Goal: Task Accomplishment & Management: Manage account settings

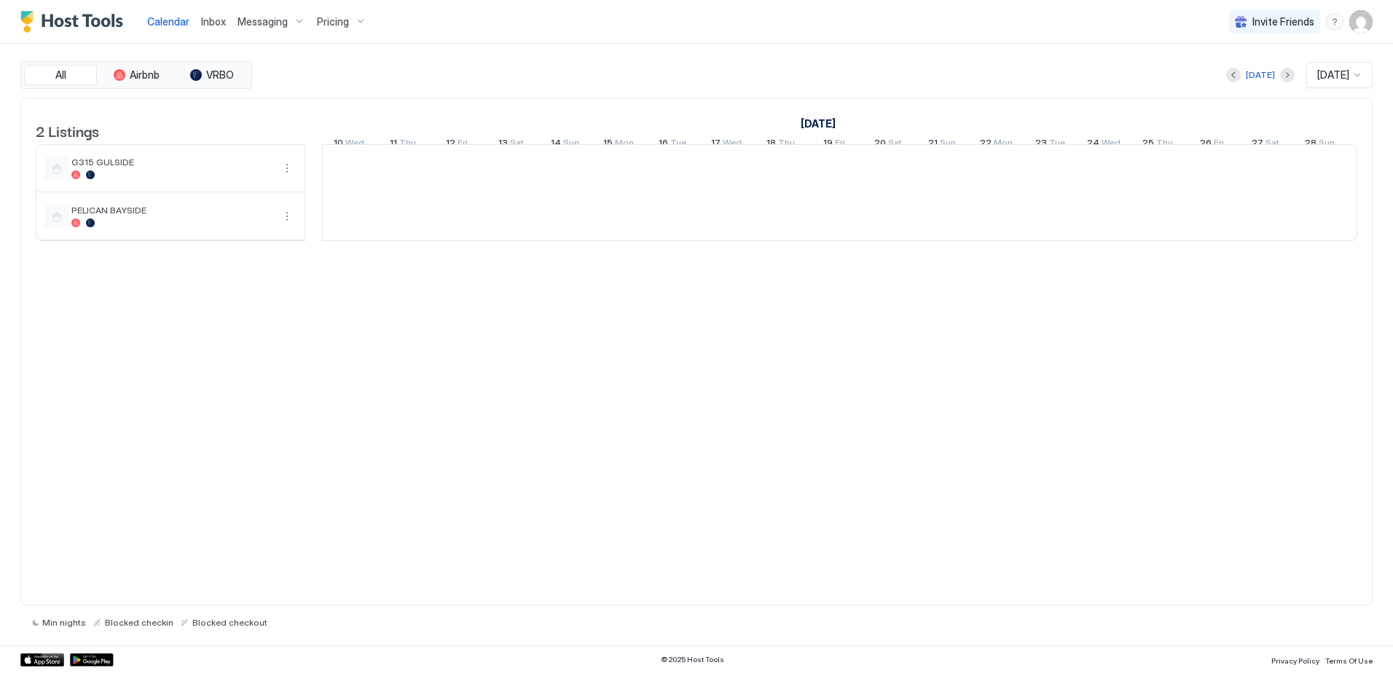
scroll to position [0, 809]
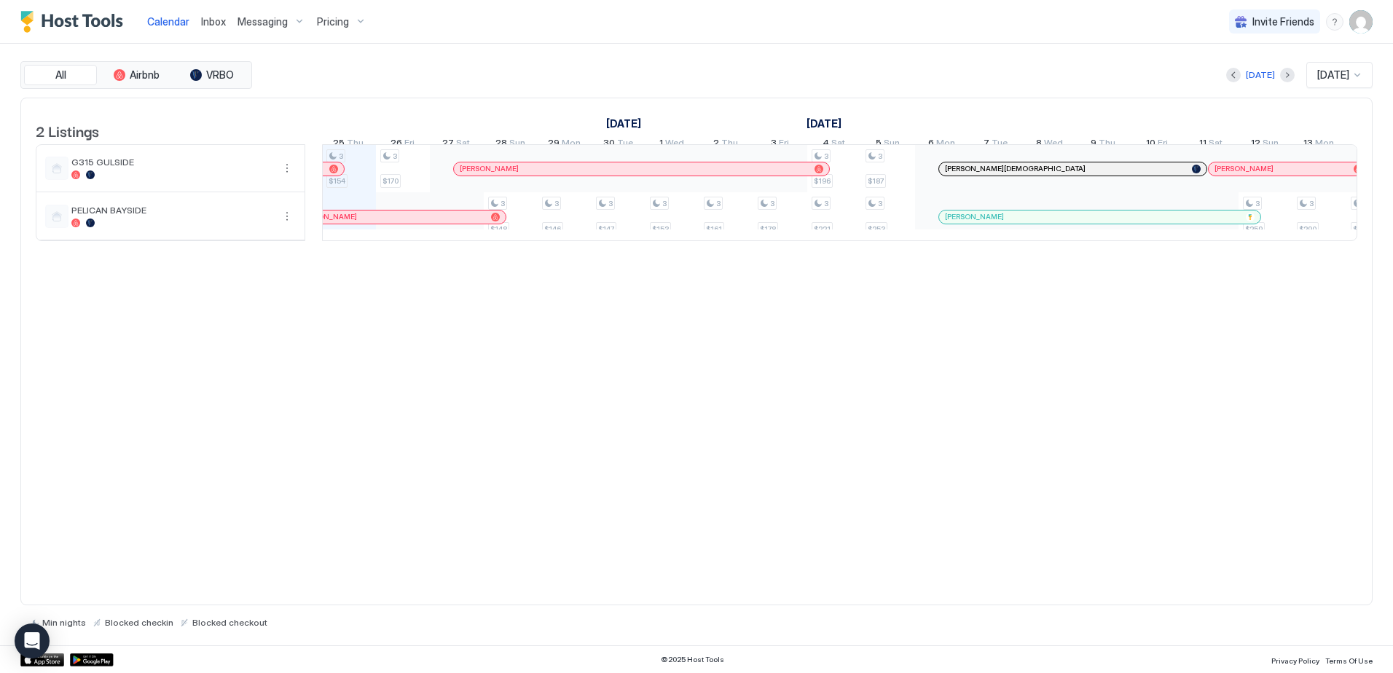
click at [1359, 27] on img "User profile" at bounding box center [1360, 21] width 23 height 23
click at [1223, 84] on span "Settings" at bounding box center [1229, 81] width 39 height 13
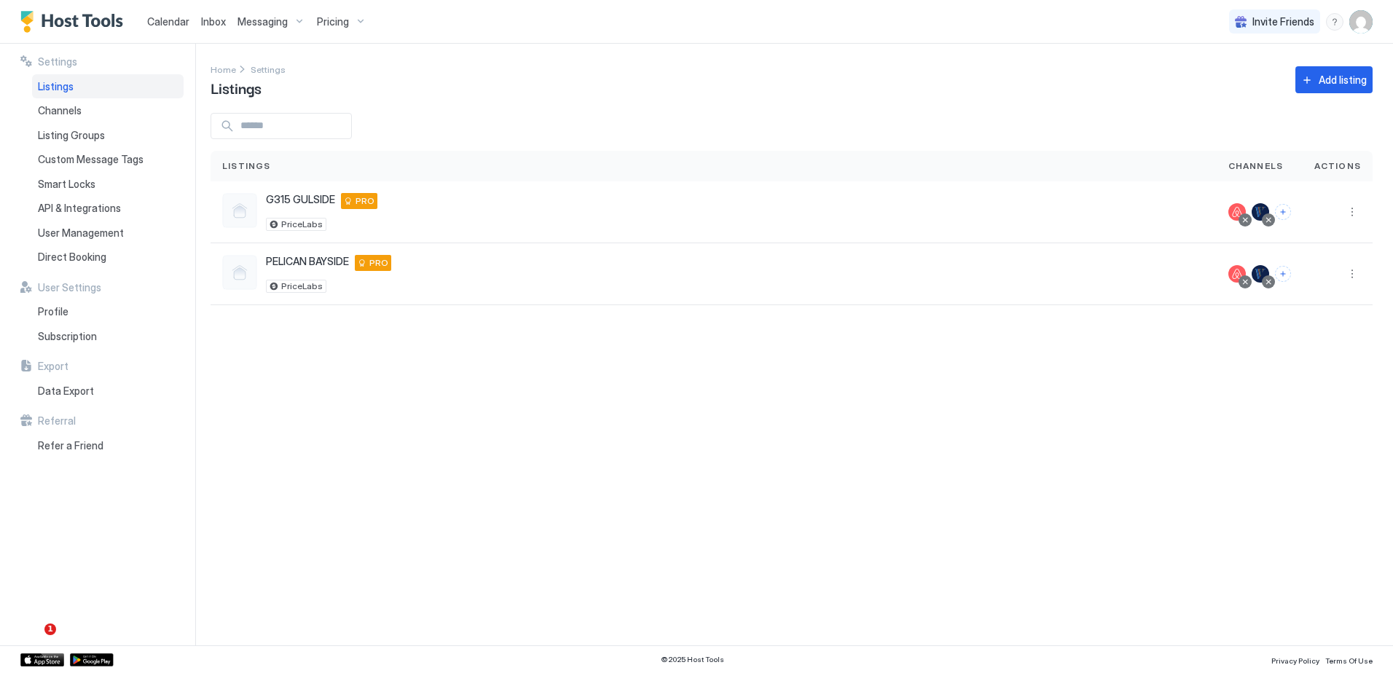
click at [1352, 23] on img "User profile" at bounding box center [1360, 21] width 23 height 23
click at [1263, 57] on span "Active" at bounding box center [1264, 57] width 79 height 11
click at [524, 91] on div at bounding box center [696, 336] width 1393 height 673
click at [93, 21] on img "Host Tools Logo" at bounding box center [74, 22] width 109 height 22
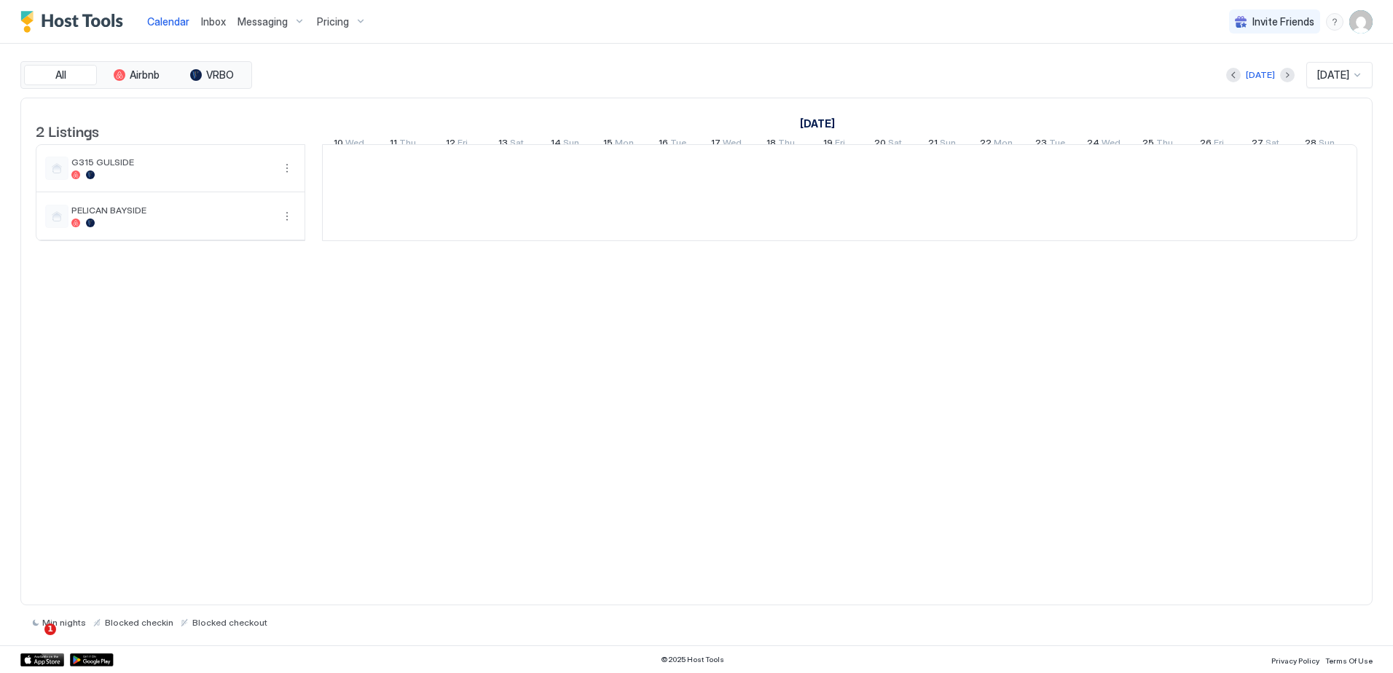
scroll to position [0, 809]
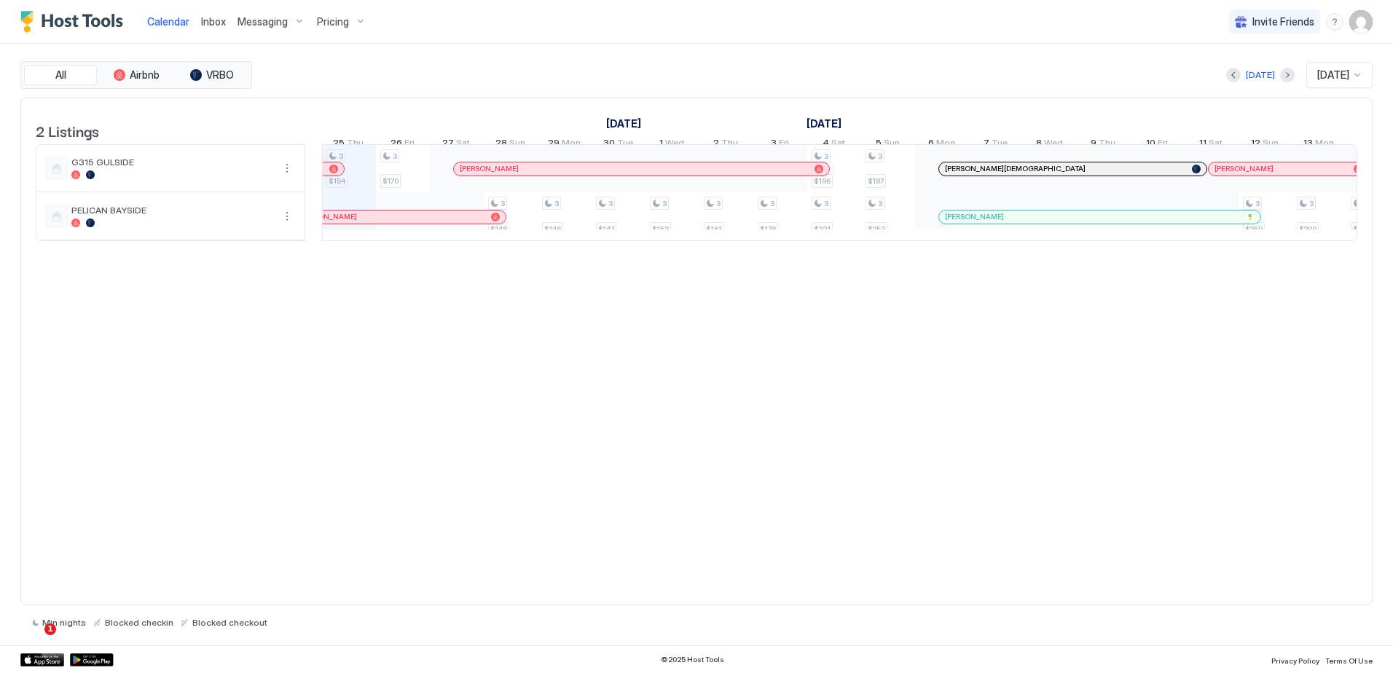
click at [211, 25] on span "Inbox" at bounding box center [213, 21] width 25 height 12
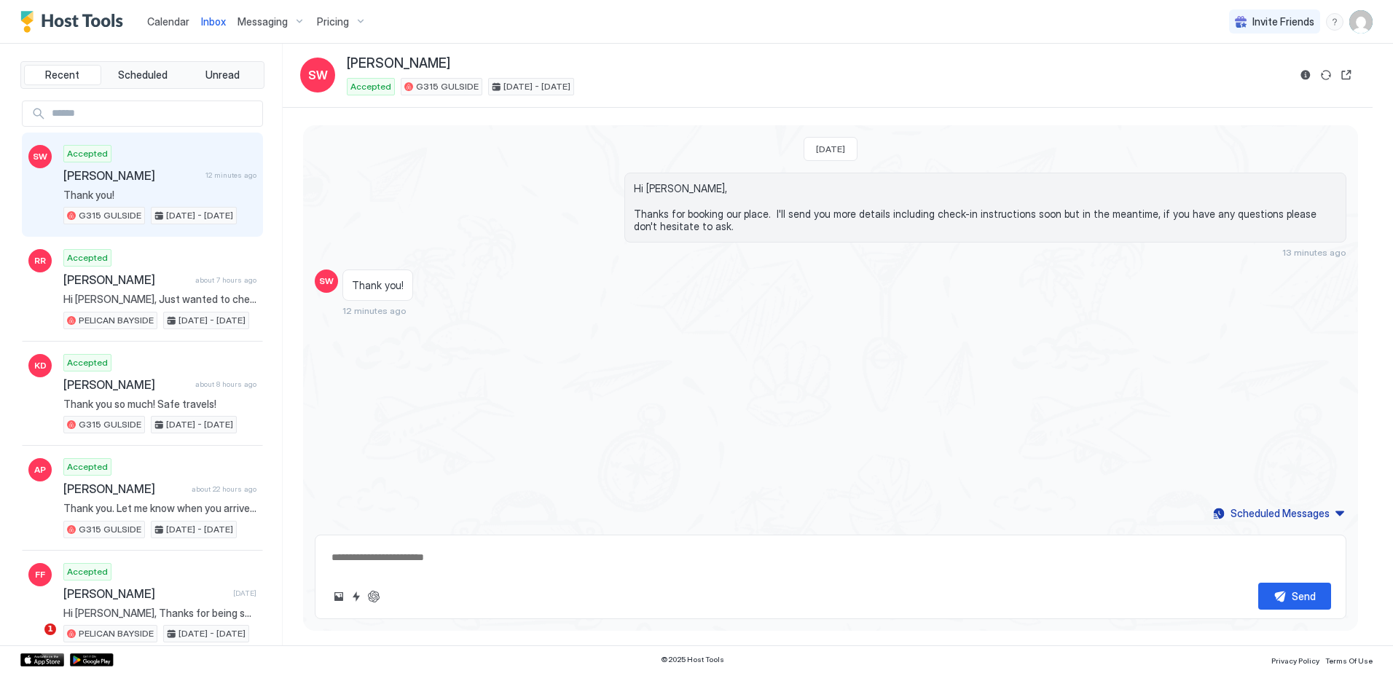
type textarea "*"
click at [1368, 17] on img "User profile" at bounding box center [1360, 21] width 23 height 23
click at [1298, 101] on div "Logout" at bounding box center [1279, 106] width 173 height 13
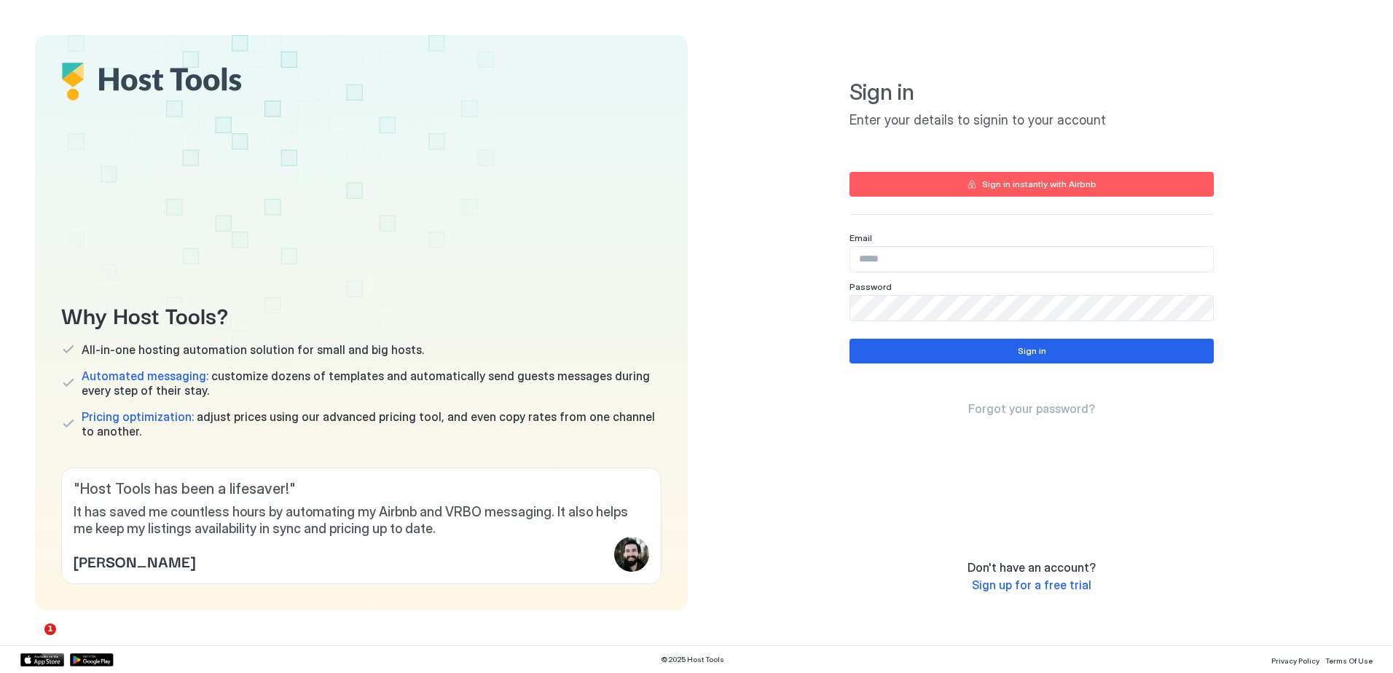
type input "**********"
click at [1002, 361] on button "Sign in" at bounding box center [1031, 351] width 364 height 25
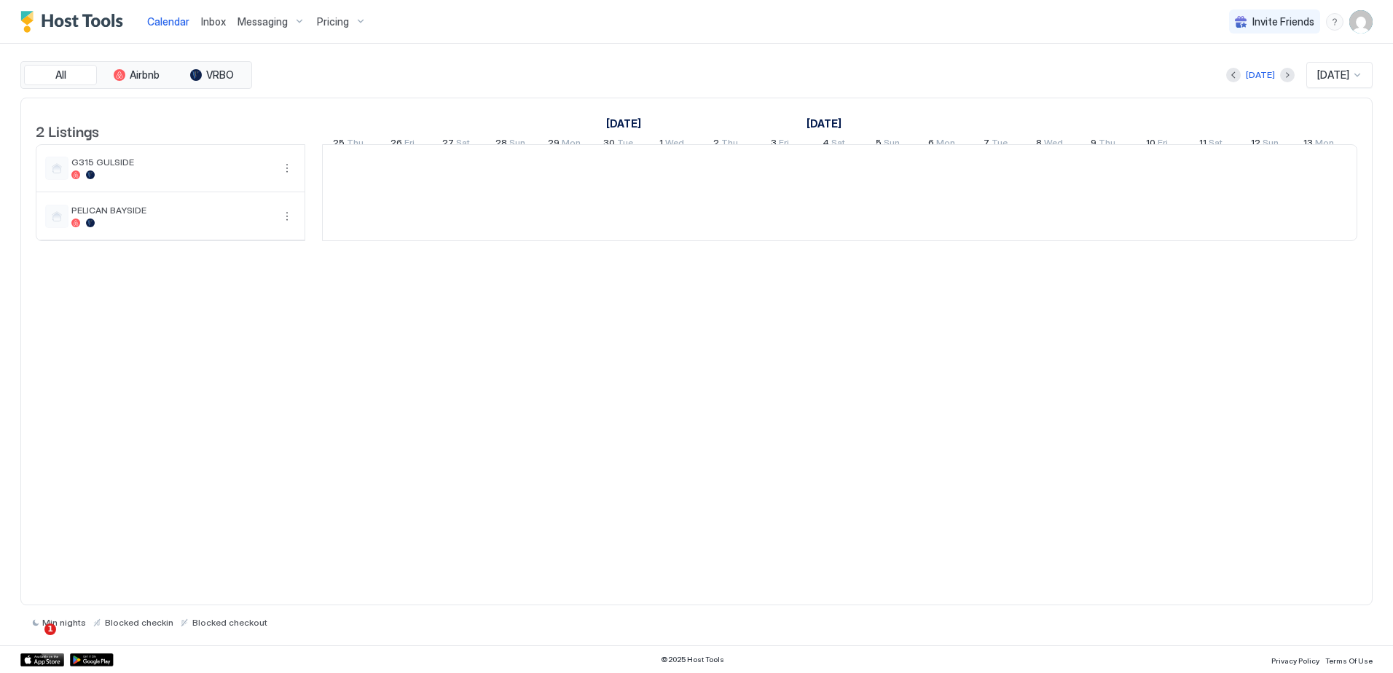
scroll to position [0, 809]
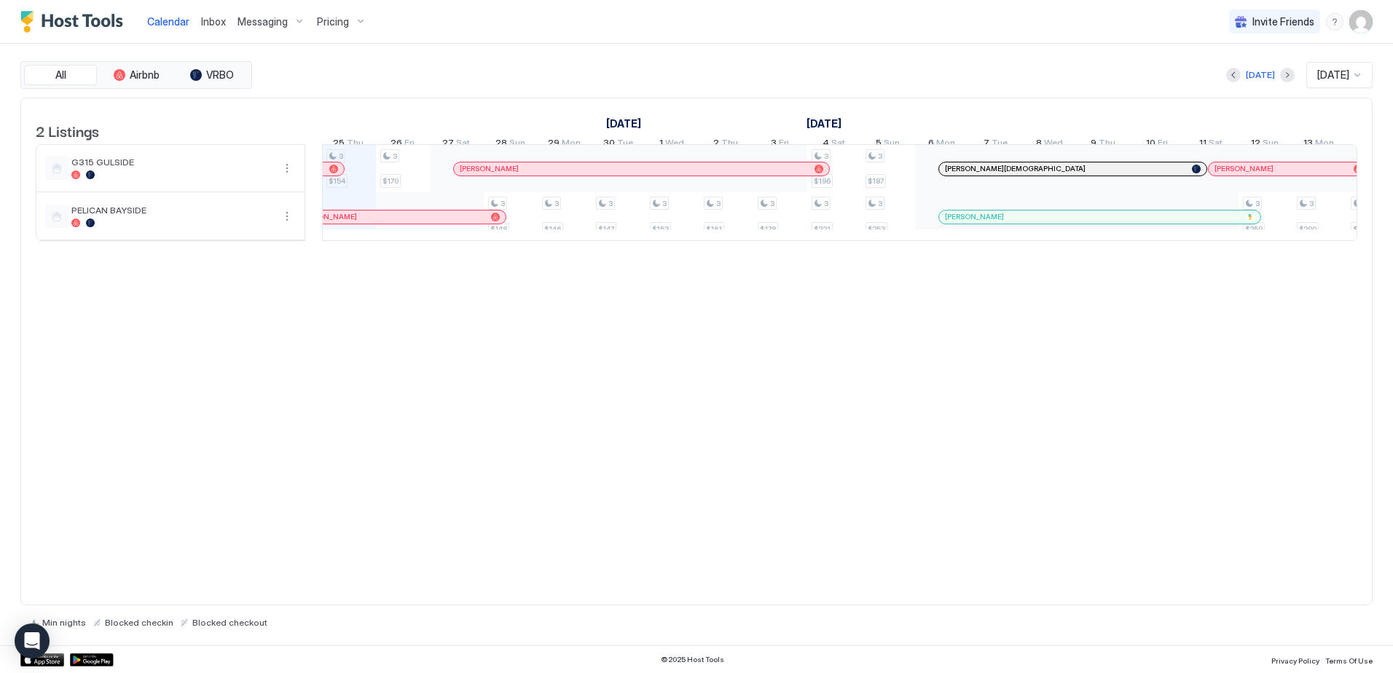
click at [1367, 23] on img "User profile" at bounding box center [1360, 21] width 23 height 23
click at [1297, 99] on div "Logout" at bounding box center [1279, 106] width 185 height 25
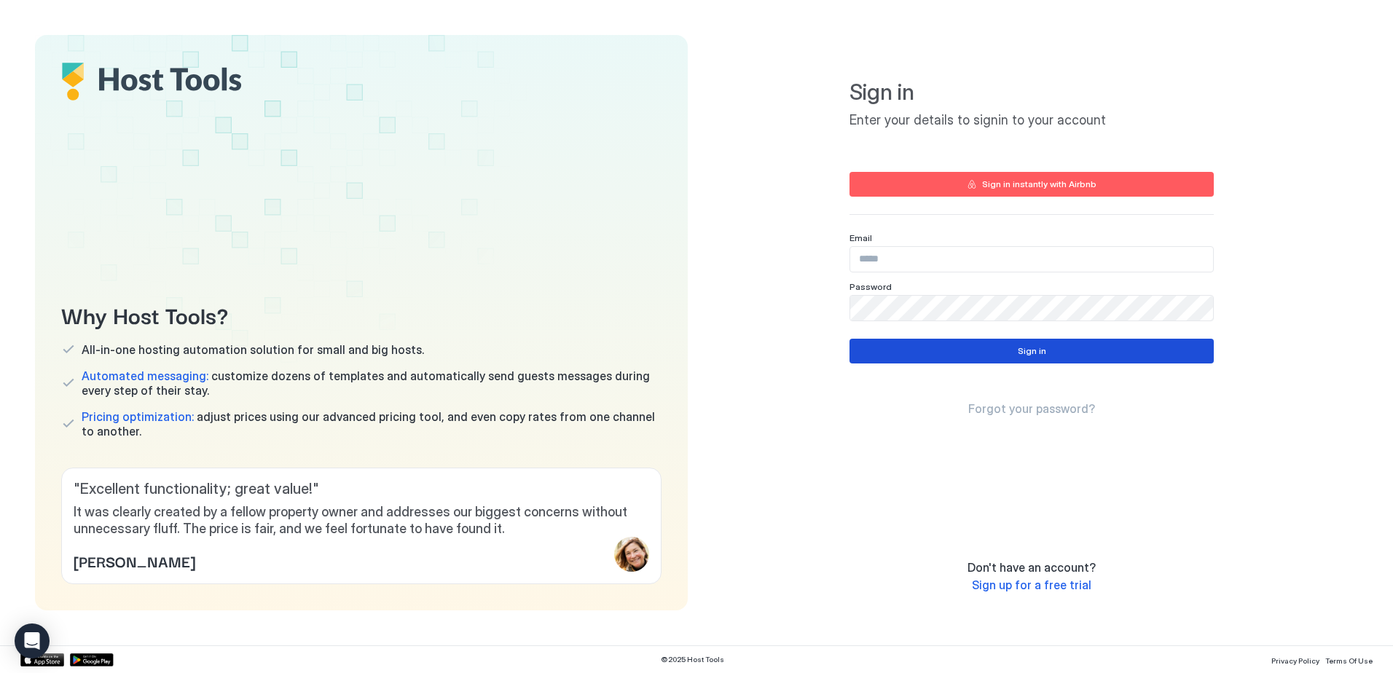
type input "**********"
click at [807, 307] on div "**********" at bounding box center [1031, 323] width 653 height 576
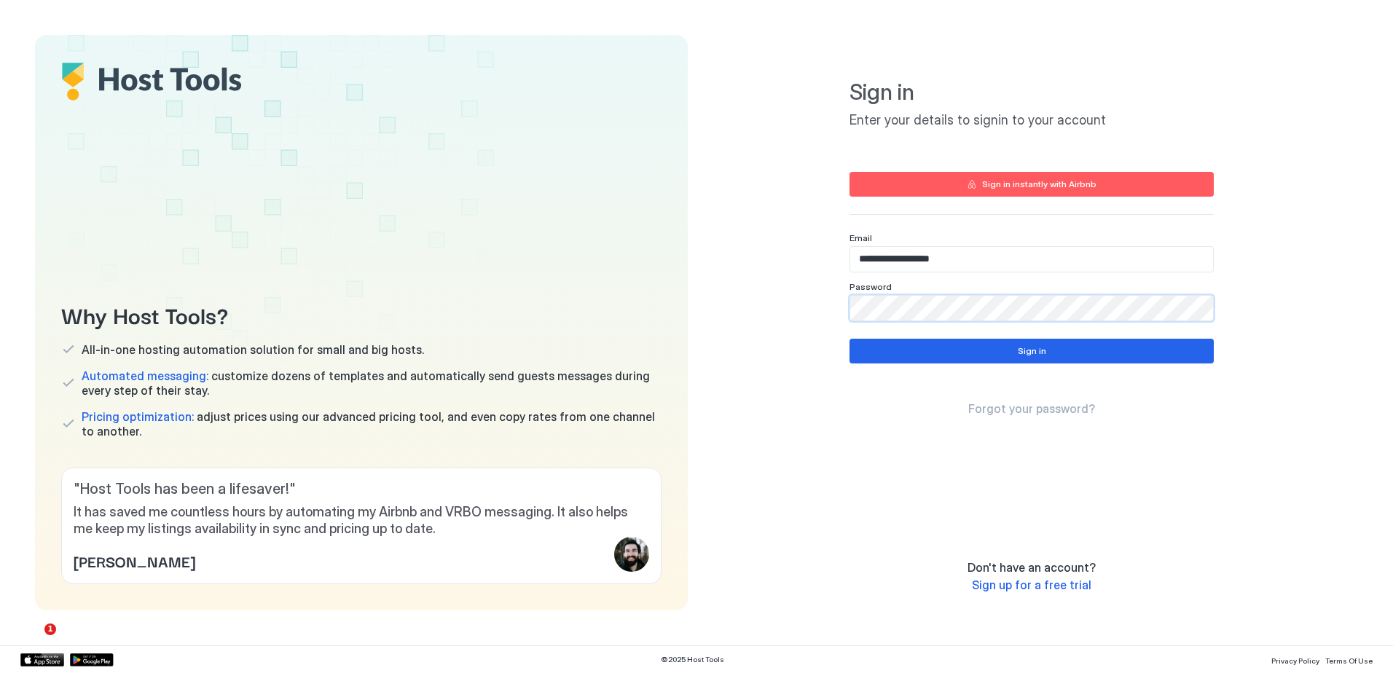
click at [1179, 442] on div "**********" at bounding box center [1031, 293] width 364 height 482
click at [1043, 409] on span "Forgot your password?" at bounding box center [1031, 408] width 127 height 15
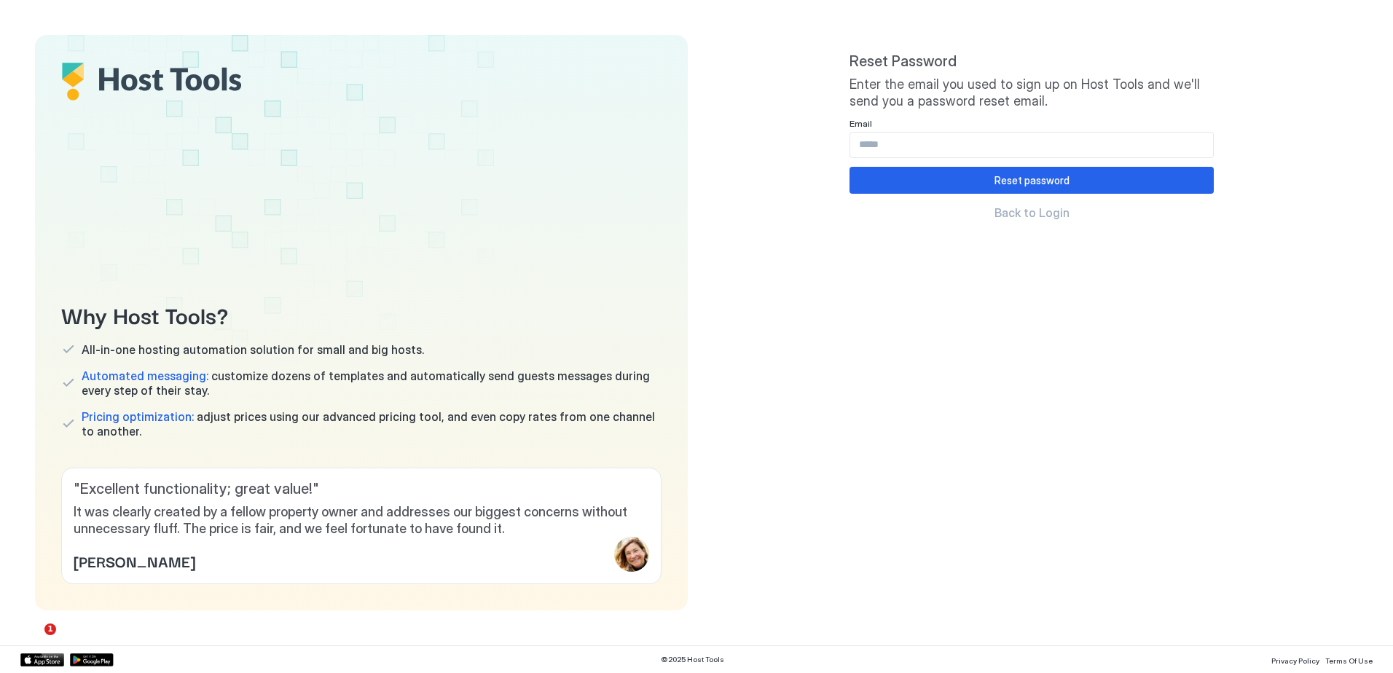
click at [969, 130] on div "Email" at bounding box center [1031, 125] width 364 height 14
click at [965, 139] on input "Input Field" at bounding box center [1031, 145] width 363 height 25
type input "**********"
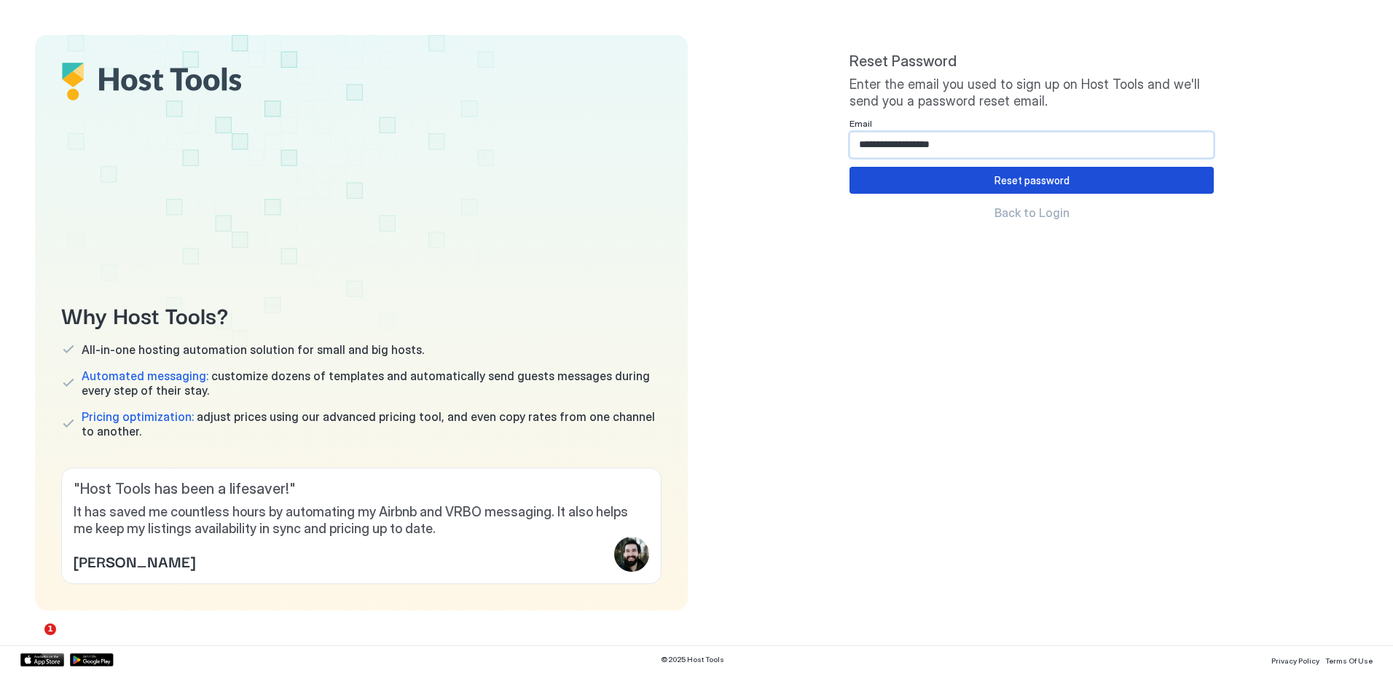
click at [1006, 177] on div "Reset password" at bounding box center [1031, 180] width 75 height 15
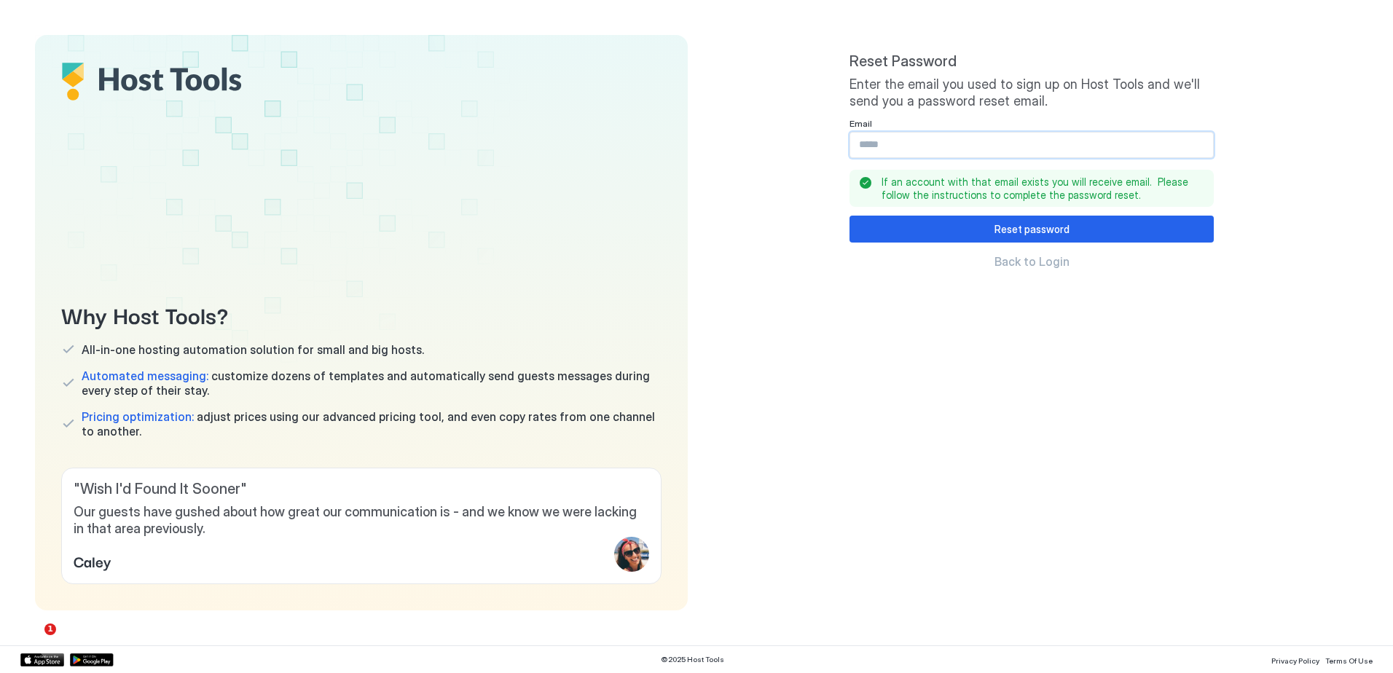
click at [900, 143] on input "Input Field" at bounding box center [1031, 145] width 363 height 25
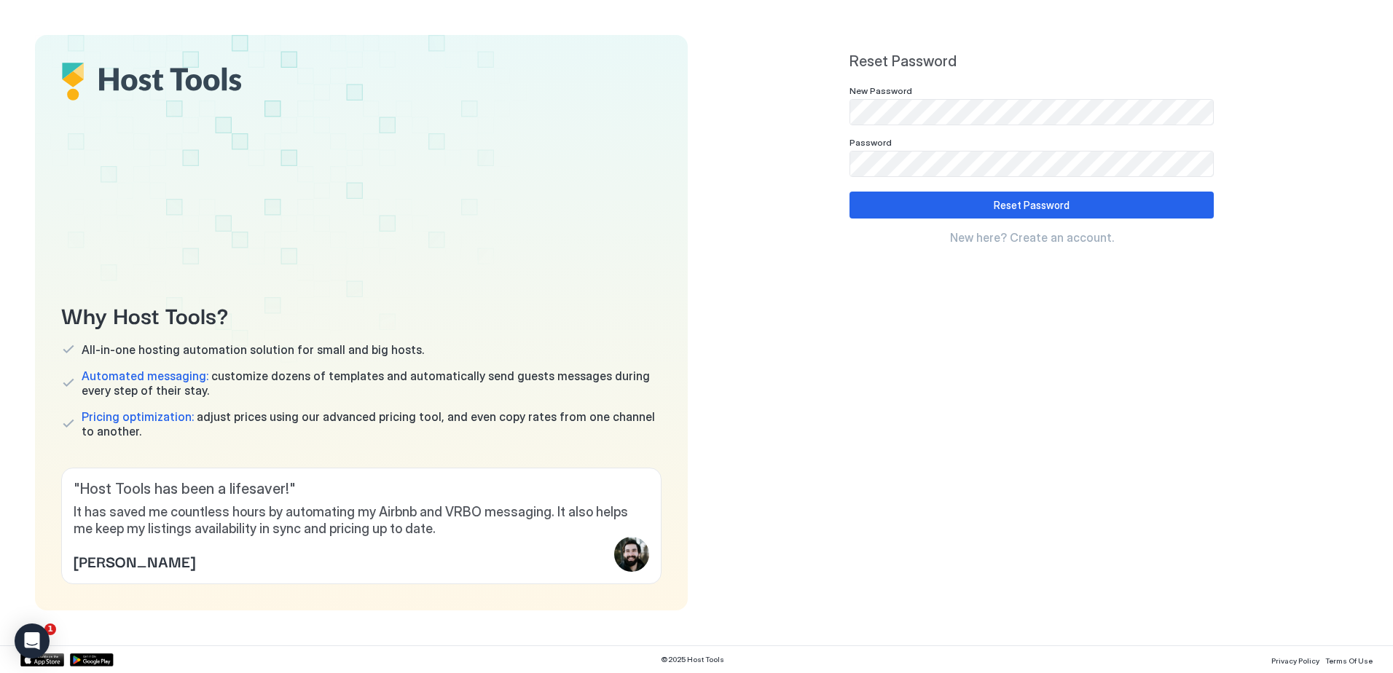
click at [788, 184] on div "Reset Password New Password Password Reset Password New here? Create an account." at bounding box center [1031, 323] width 653 height 576
click at [950, 99] on div at bounding box center [1031, 112] width 364 height 26
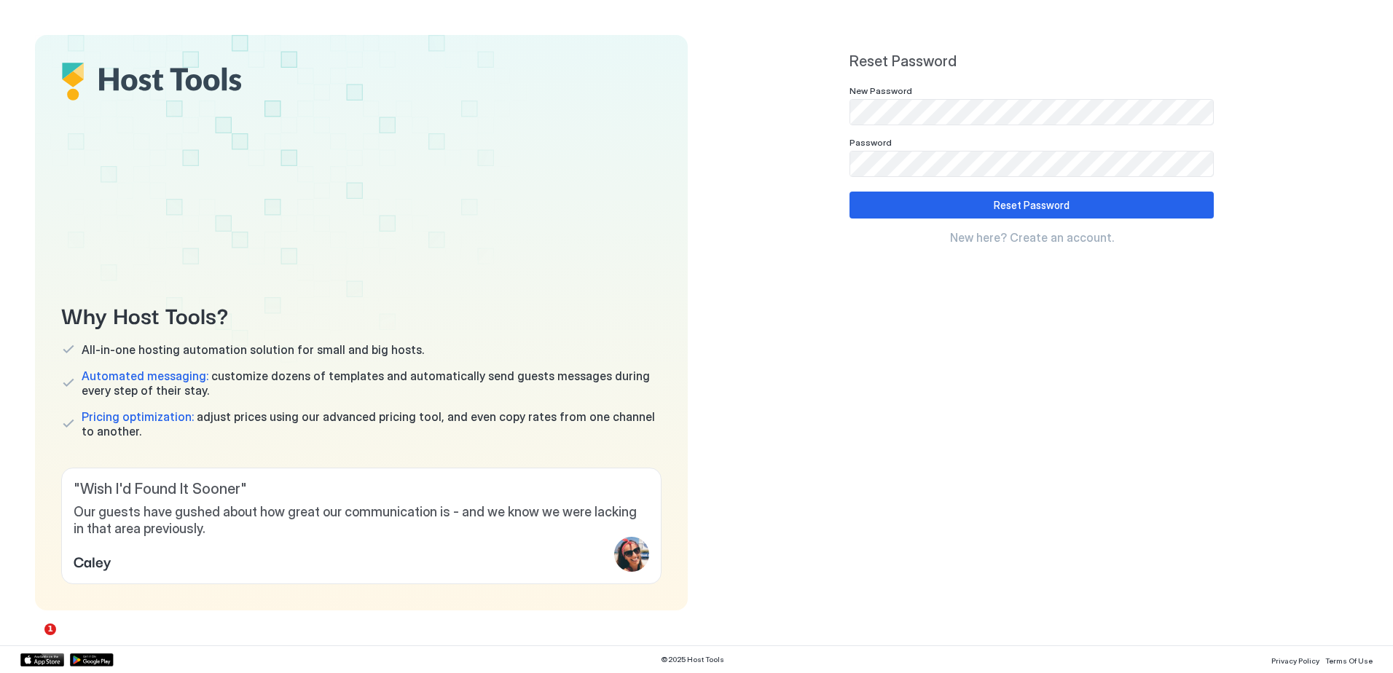
click at [908, 486] on div "Reset Password New Password Password Reset Password New here? Create an account." at bounding box center [1031, 322] width 364 height 541
drag, startPoint x: 958, startPoint y: 73, endPoint x: 968, endPoint y: 76, distance: 10.6
click at [959, 73] on div "Reset Password New Password Password Reset Password New here? Create an account." at bounding box center [1031, 148] width 364 height 192
click at [1172, 196] on button "Reset Password" at bounding box center [1031, 205] width 364 height 27
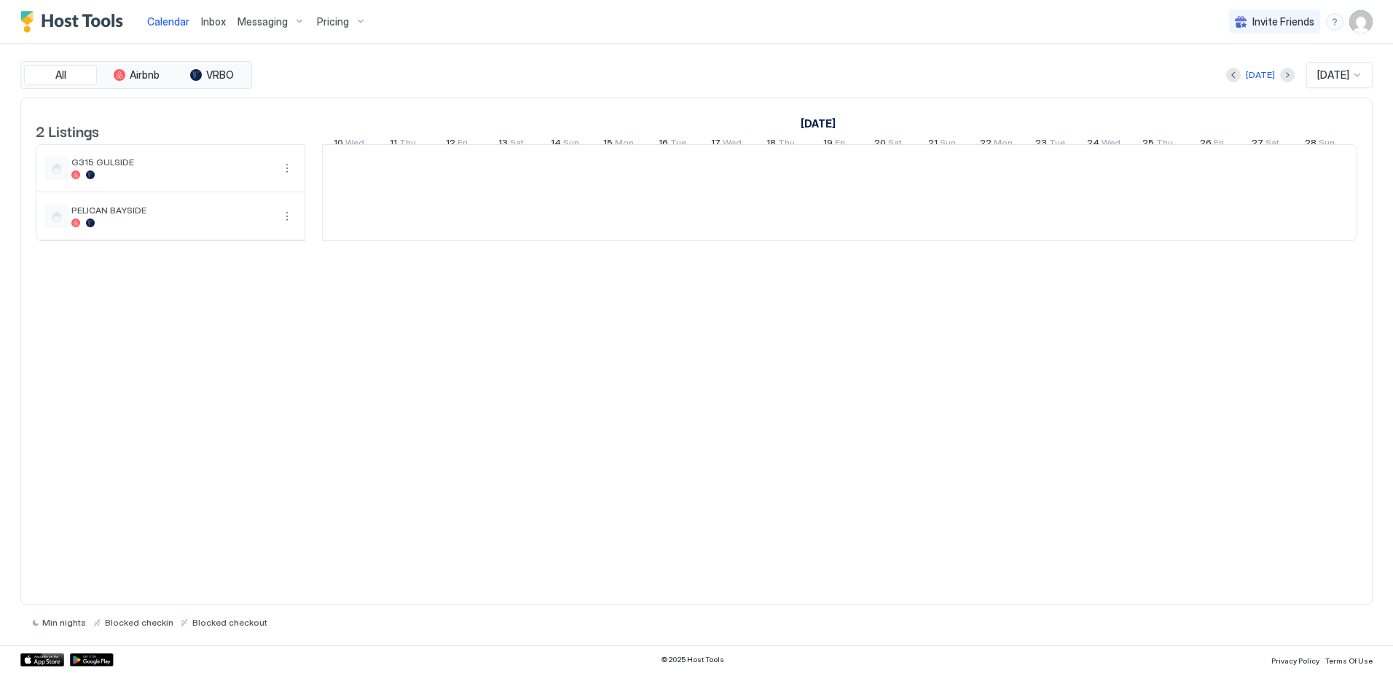
scroll to position [0, 809]
